Goal: Transaction & Acquisition: Purchase product/service

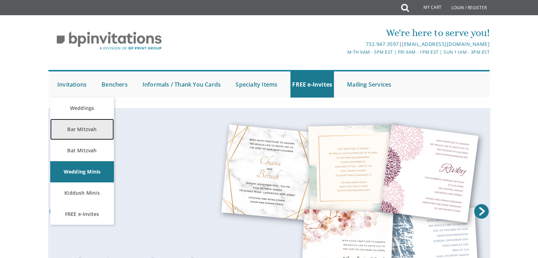
click at [94, 125] on link "Bar Mitzvah" at bounding box center [82, 129] width 64 height 21
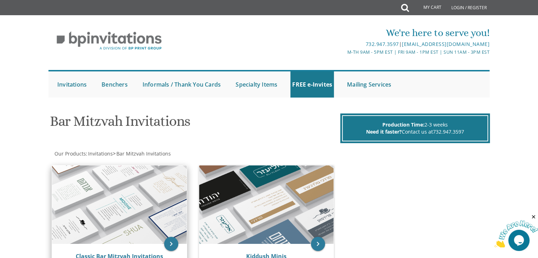
click at [99, 188] on img at bounding box center [119, 205] width 135 height 79
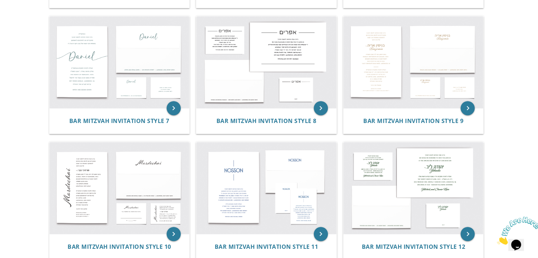
scroll to position [377, 0]
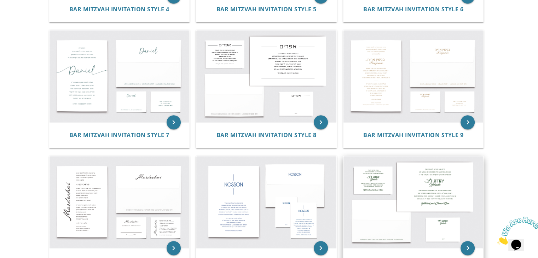
click at [395, 202] on img at bounding box center [414, 202] width 140 height 92
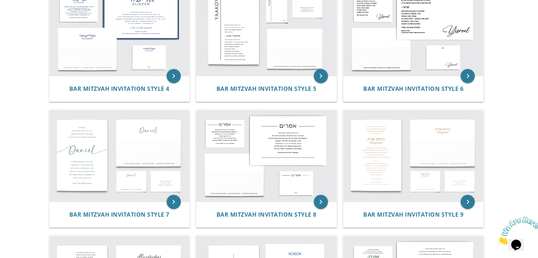
scroll to position [269, 0]
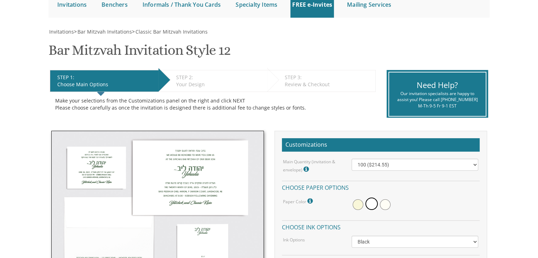
scroll to position [108, 0]
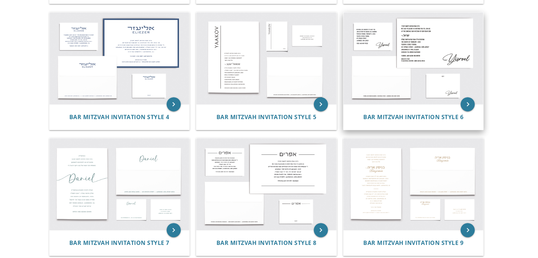
click at [411, 44] on img at bounding box center [414, 58] width 140 height 92
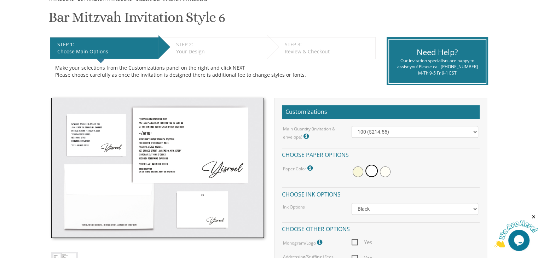
scroll to position [127, 0]
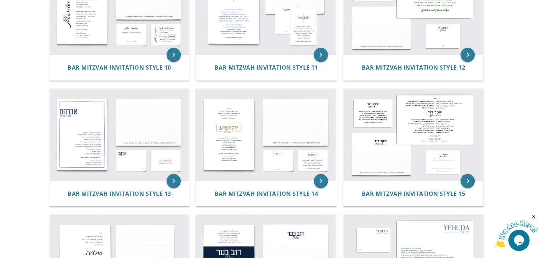
scroll to position [585, 0]
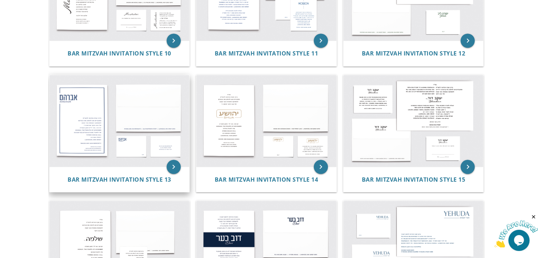
click at [69, 127] on img at bounding box center [120, 121] width 140 height 92
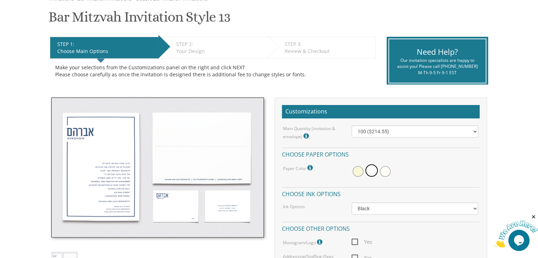
scroll to position [132, 0]
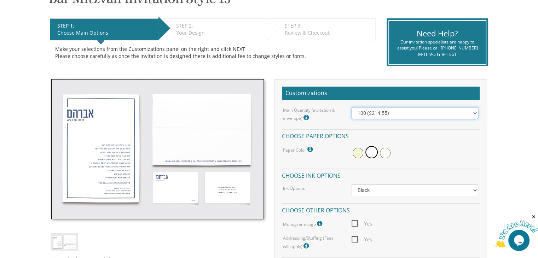
click at [477, 114] on select "100 ($214.55) 200 ($254.60) 300 ($294.25) 400 ($333.55) 500 ($373.90) 600 ($413…" at bounding box center [415, 113] width 127 height 12
click at [115, 155] on img at bounding box center [157, 149] width 213 height 140
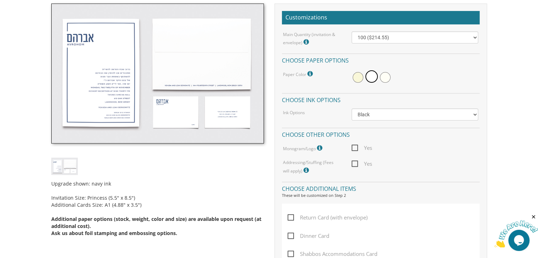
scroll to position [0, 0]
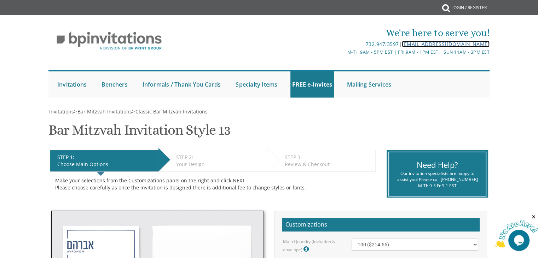
click at [410, 44] on link "[EMAIL_ADDRESS][DOMAIN_NAME]" at bounding box center [446, 44] width 88 height 7
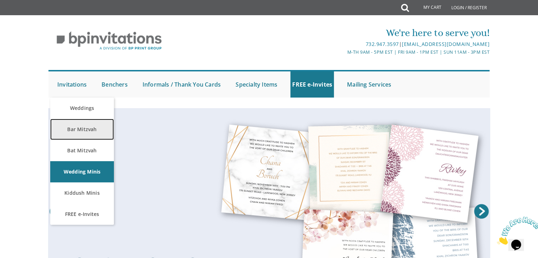
click at [83, 130] on link "Bar Mitzvah" at bounding box center [82, 129] width 64 height 21
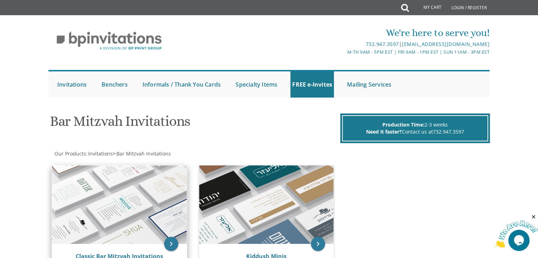
click at [141, 195] on img at bounding box center [119, 205] width 135 height 79
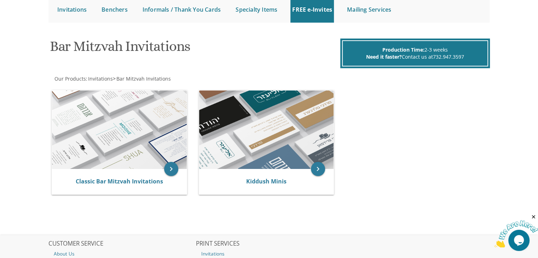
scroll to position [85, 0]
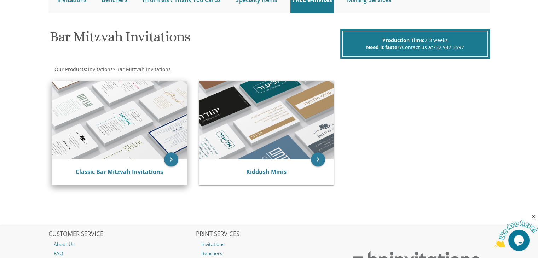
click at [148, 136] on img at bounding box center [119, 120] width 135 height 79
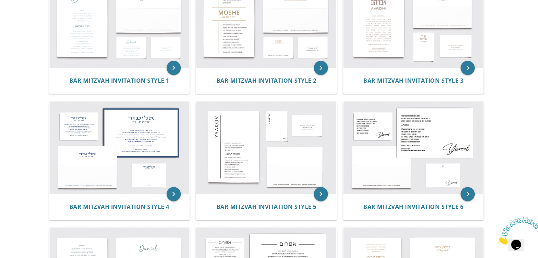
scroll to position [198, 0]
